Goal: Task Accomplishment & Management: Use online tool/utility

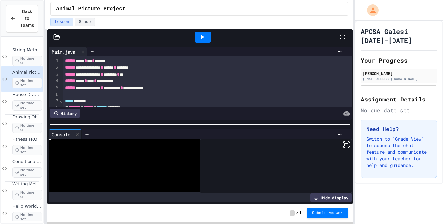
scroll to position [314, 0]
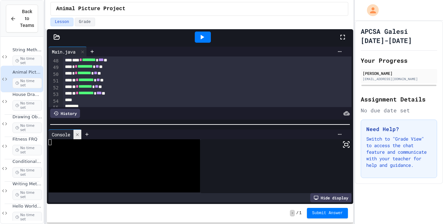
click at [79, 133] on icon at bounding box center [77, 134] width 5 height 5
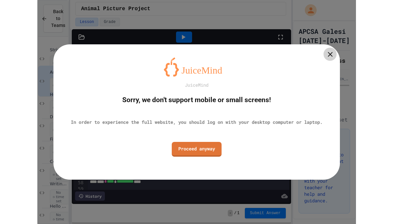
scroll to position [265, 0]
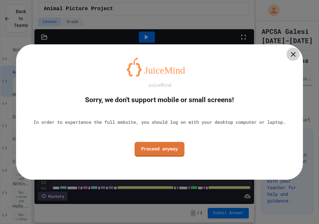
click at [292, 59] on div at bounding box center [292, 54] width 13 height 13
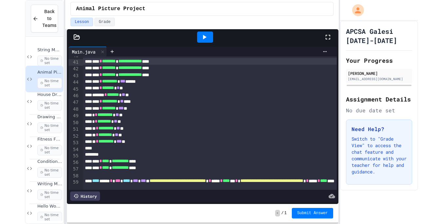
scroll to position [258, 0]
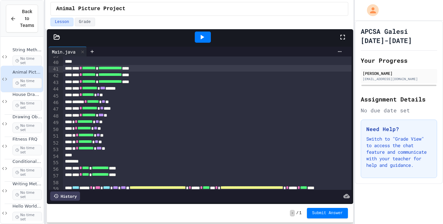
click at [210, 39] on div at bounding box center [203, 36] width 16 height 11
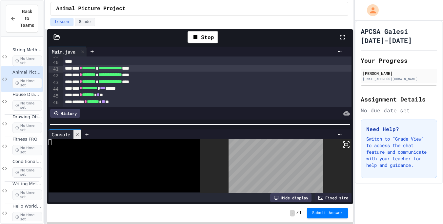
click at [77, 135] on icon at bounding box center [77, 134] width 5 height 5
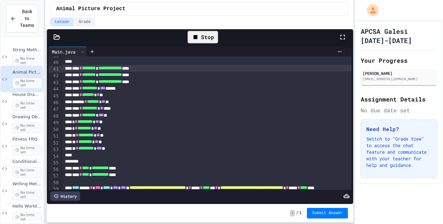
click at [191, 39] on div "Stop" at bounding box center [203, 37] width 31 height 12
click at [204, 37] on icon at bounding box center [202, 37] width 8 height 8
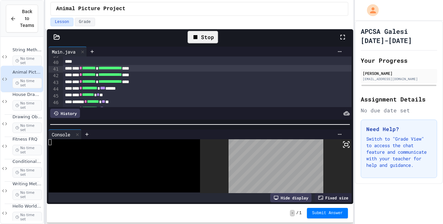
click at [205, 40] on div "Stop" at bounding box center [203, 37] width 31 height 12
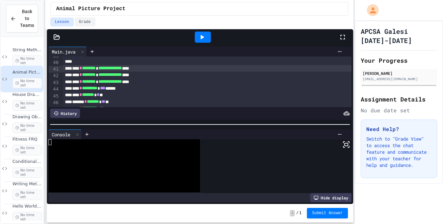
click at [205, 40] on icon at bounding box center [202, 37] width 8 height 8
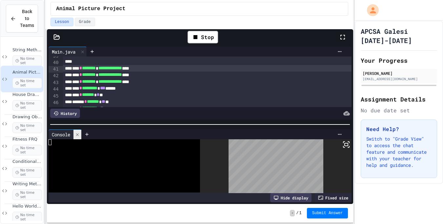
click at [80, 137] on div at bounding box center [77, 135] width 8 height 10
